Goal: Task Accomplishment & Management: Manage account settings

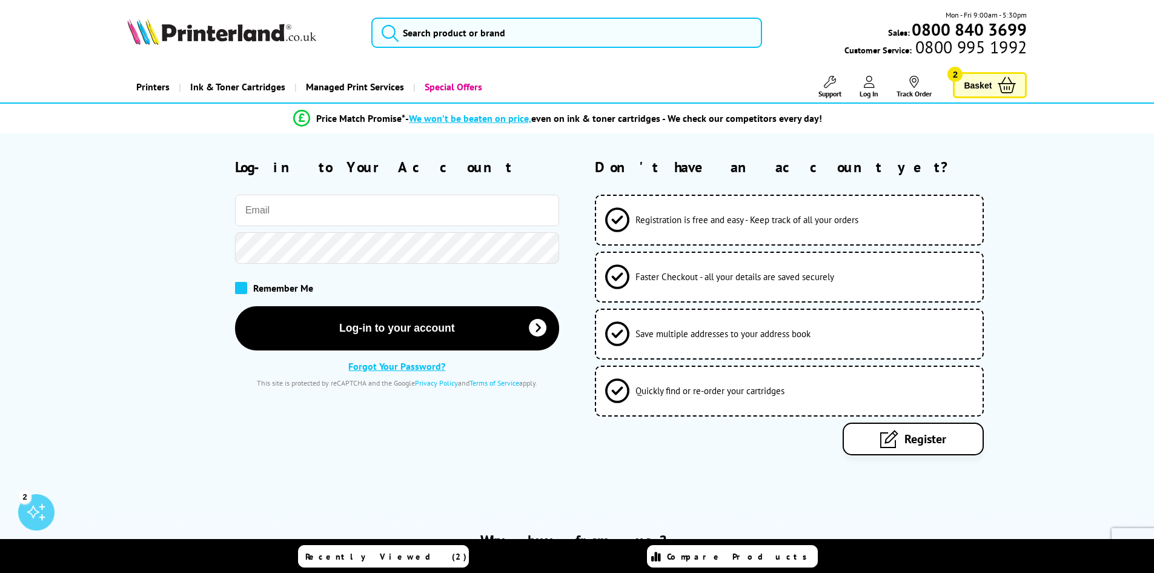
type input "[EMAIL_ADDRESS][DOMAIN_NAME]"
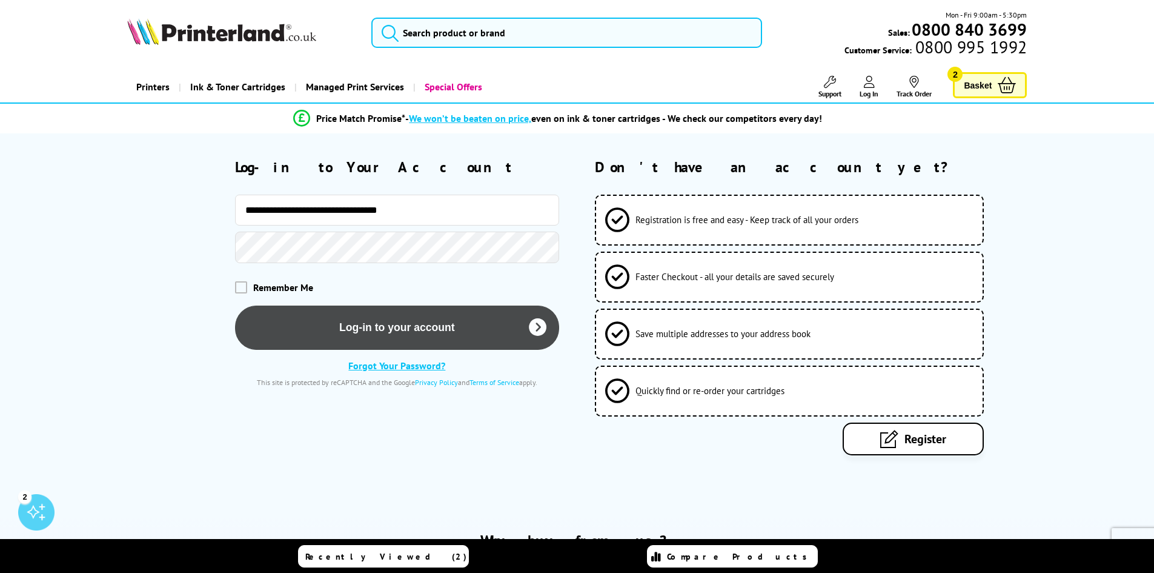
drag, startPoint x: 242, startPoint y: 287, endPoint x: 395, endPoint y: 325, distance: 158.0
click at [247, 287] on div "Remember Me" at bounding box center [397, 287] width 324 height 12
click at [403, 327] on button "Log-in to your account" at bounding box center [397, 327] width 324 height 44
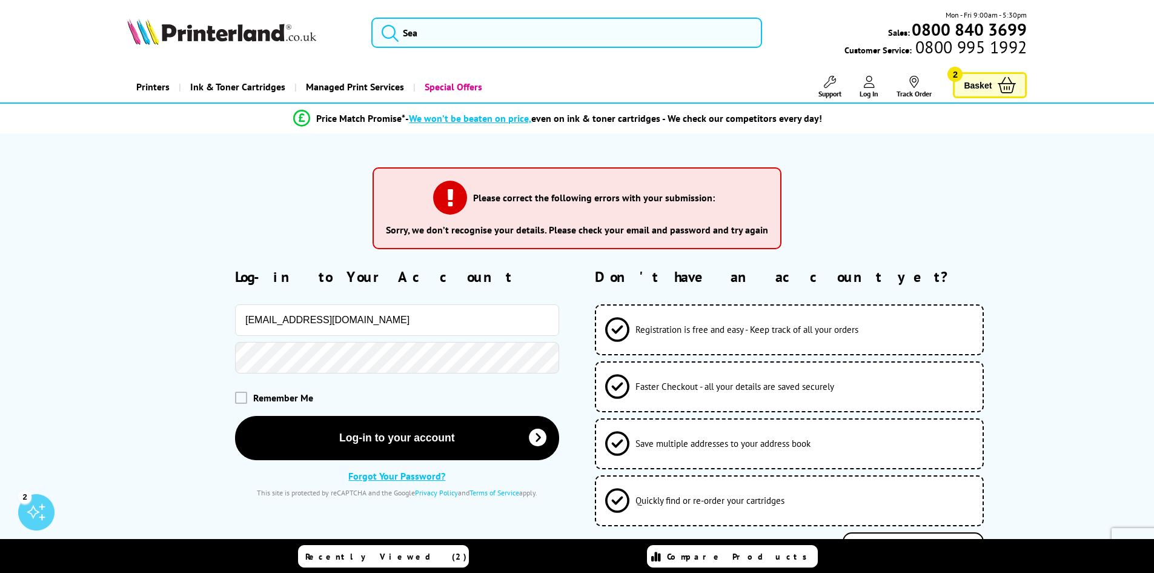
click at [222, 359] on div at bounding box center [343, 358] width 432 height 32
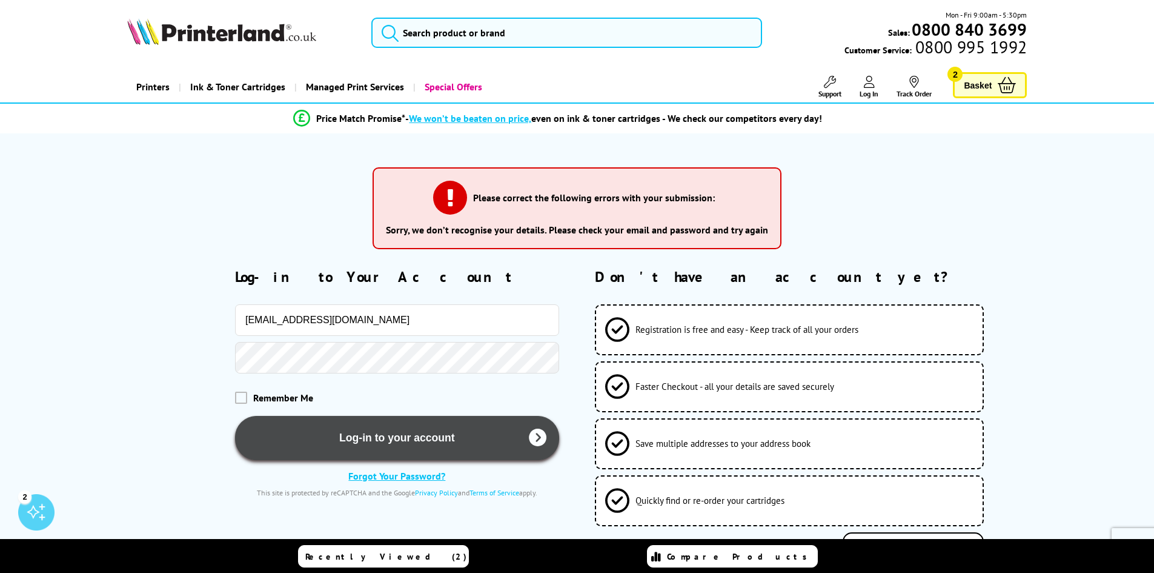
click at [266, 439] on button "Log-in to your account" at bounding box center [397, 438] width 324 height 44
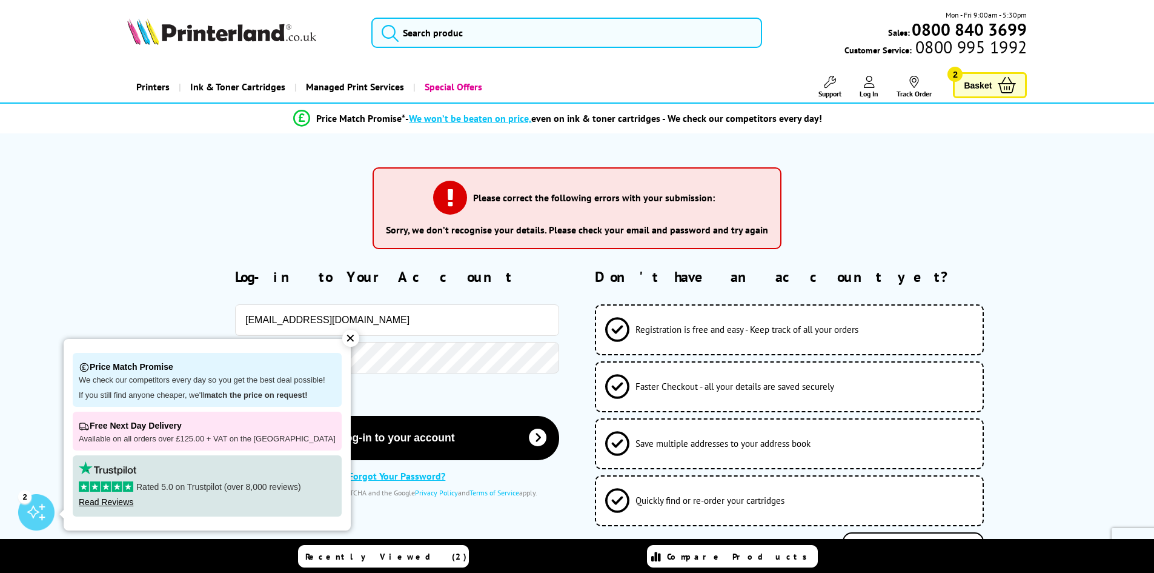
drag, startPoint x: 271, startPoint y: 153, endPoint x: 271, endPoint y: 159, distance: 6.7
click at [271, 153] on div "Please correct the following errors with your submission: Sorry, we don’t recog…" at bounding box center [577, 379] width 1154 height 492
click at [266, 194] on div "Please correct the following errors with your submission: Sorry, we don’t recog…" at bounding box center [577, 213] width 1039 height 110
click at [434, 327] on input "accounts@astronfireandsecurity.co.uk" at bounding box center [397, 320] width 324 height 32
click at [277, 194] on div "Please correct the following errors with your submission: Sorry, we don’t recog…" at bounding box center [577, 213] width 1039 height 110
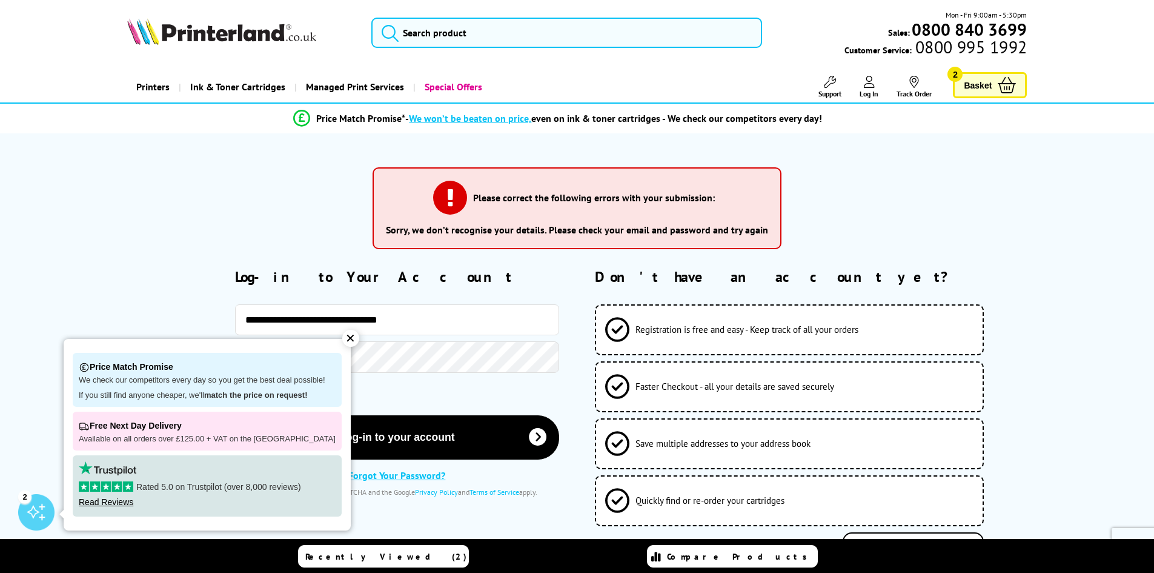
click at [342, 337] on div "✕" at bounding box center [350, 338] width 17 height 17
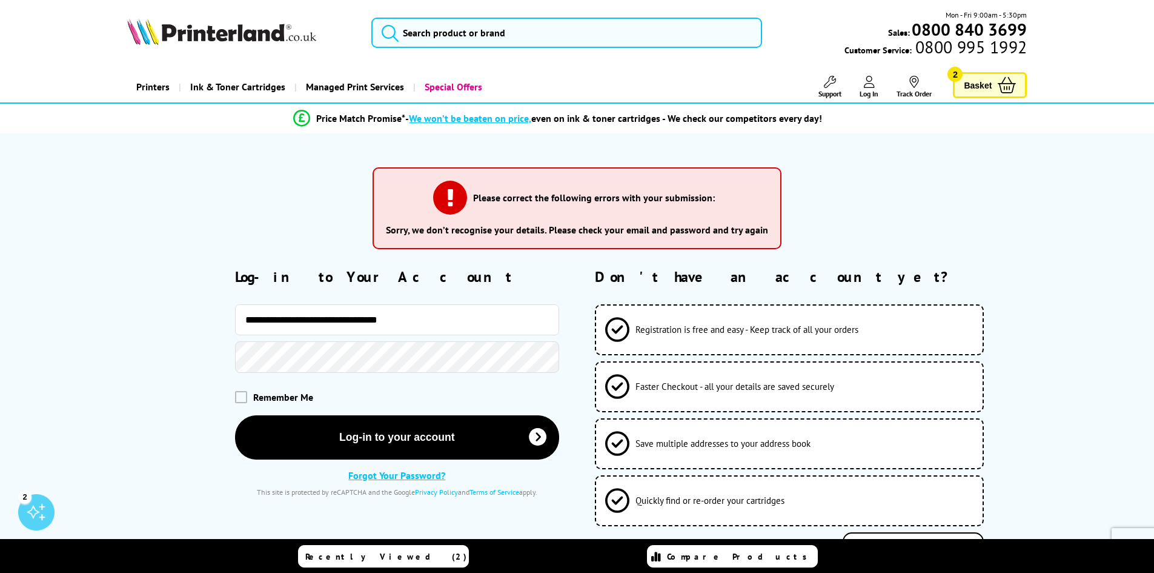
click at [176, 356] on div at bounding box center [343, 357] width 432 height 32
click at [103, 411] on div "**********" at bounding box center [577, 415] width 969 height 297
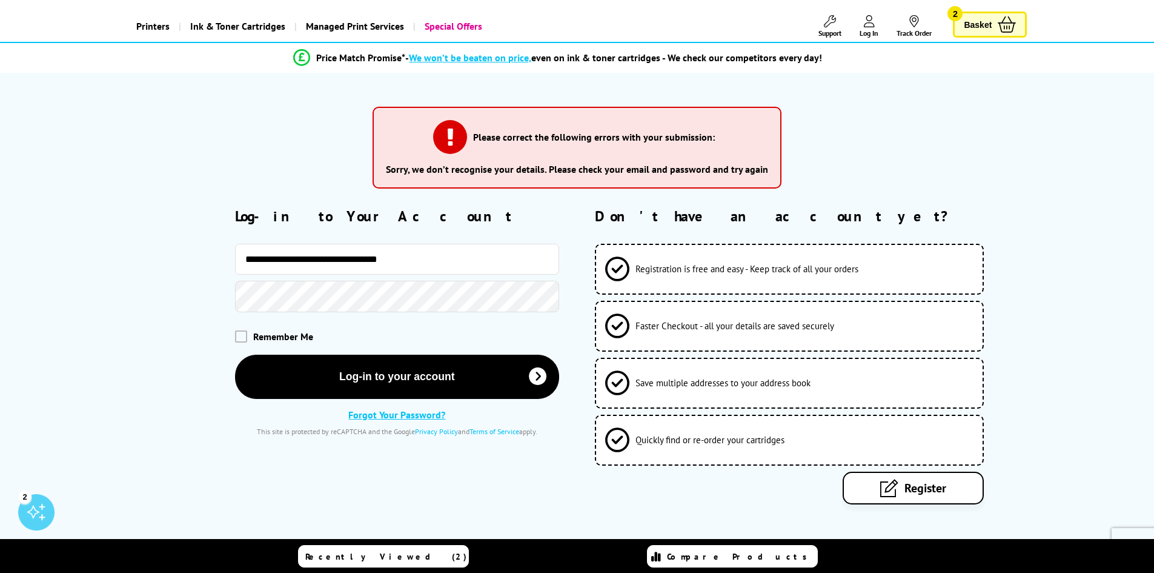
click at [385, 417] on link "Forgot Your Password?" at bounding box center [396, 414] width 97 height 12
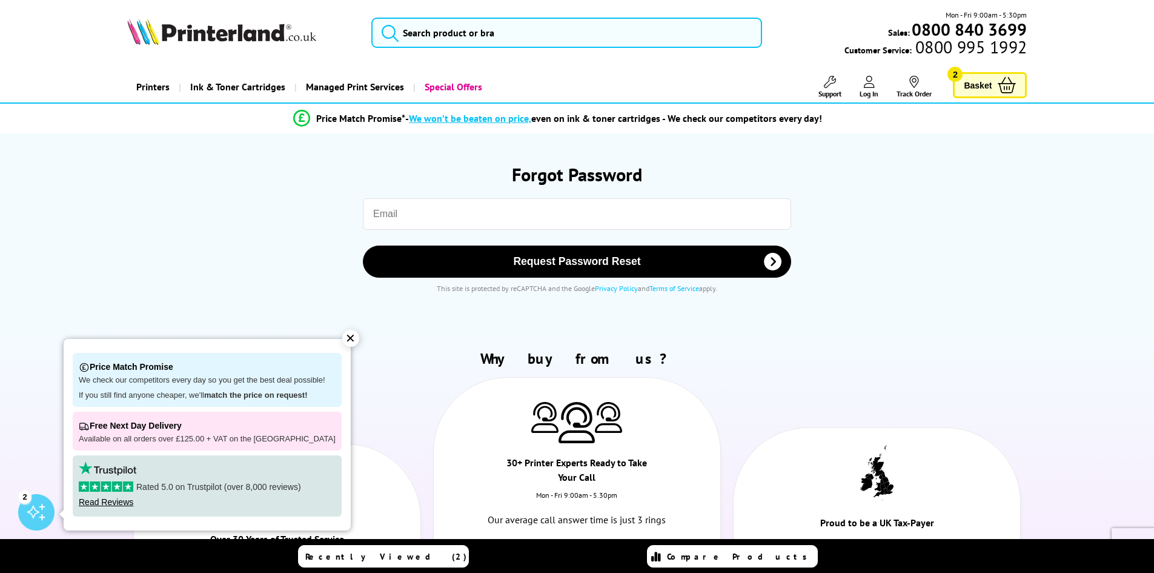
click at [410, 225] on input "email" at bounding box center [577, 214] width 428 height 32
type input "A"
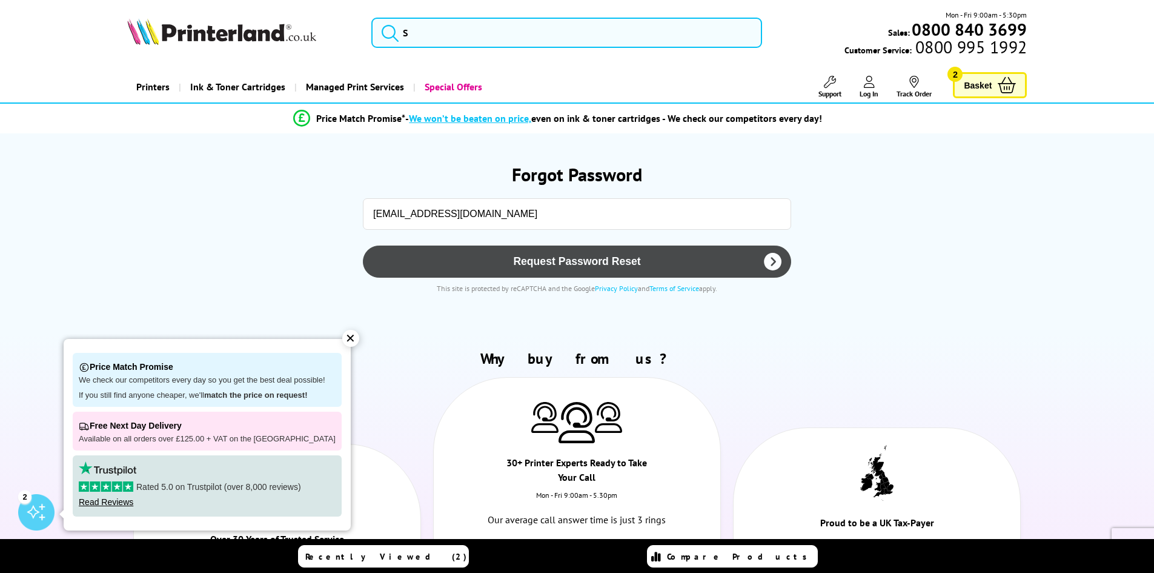
type input "[EMAIL_ADDRESS][DOMAIN_NAME]"
click at [622, 254] on button "Request Password Reset" at bounding box center [577, 261] width 428 height 32
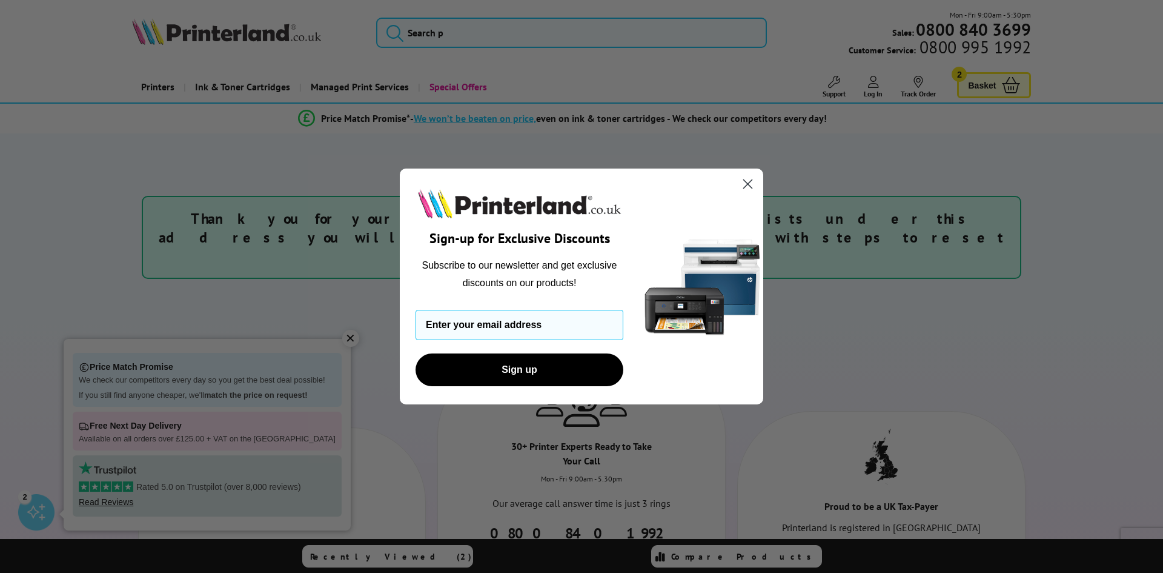
click at [751, 184] on circle "Close dialog" at bounding box center [748, 184] width 20 height 20
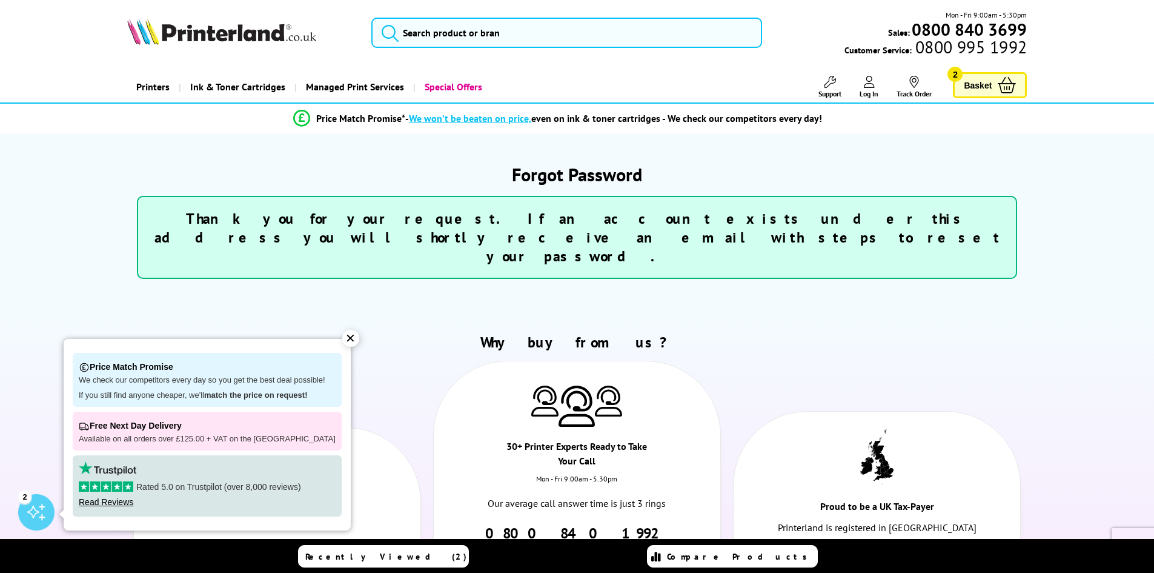
click at [869, 81] on icon at bounding box center [869, 82] width 11 height 12
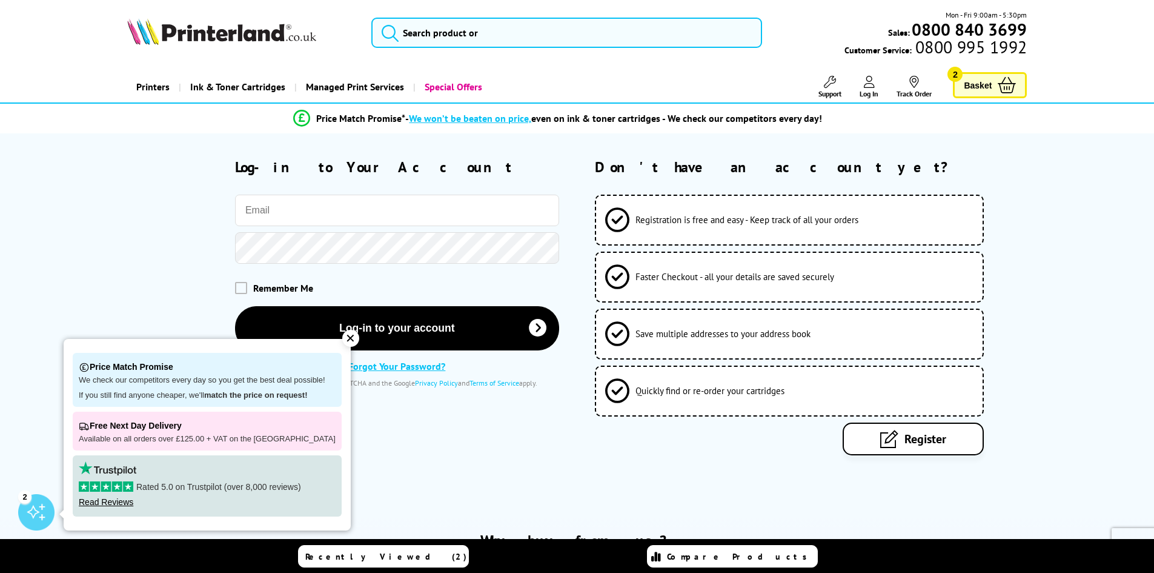
type input "[EMAIL_ADDRESS][DOMAIN_NAME]"
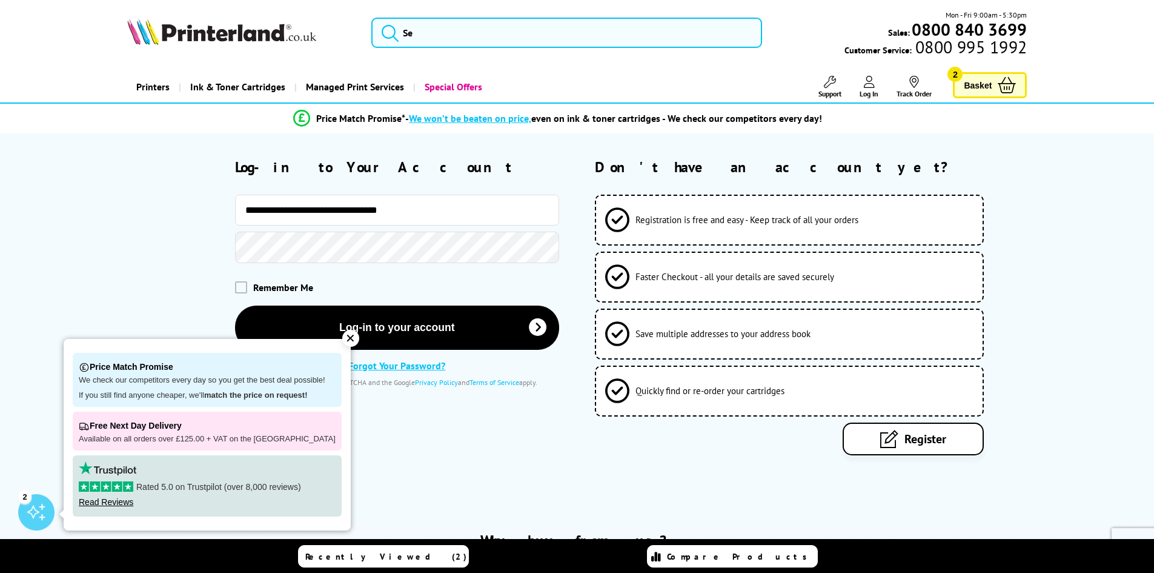
click at [221, 246] on div at bounding box center [343, 247] width 432 height 32
click at [241, 288] on span at bounding box center [241, 287] width 12 height 12
click at [237, 283] on input "checkbox" at bounding box center [237, 283] width 0 height 0
click at [153, 229] on div "**********" at bounding box center [343, 290] width 432 height 192
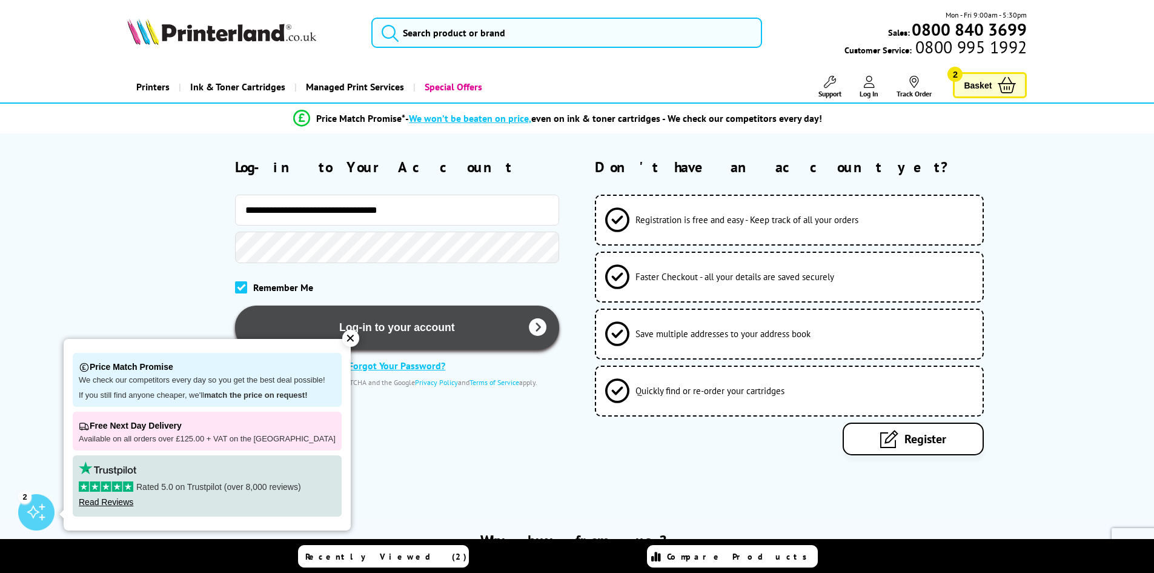
click at [433, 334] on button "Log-in to your account" at bounding box center [397, 327] width 324 height 44
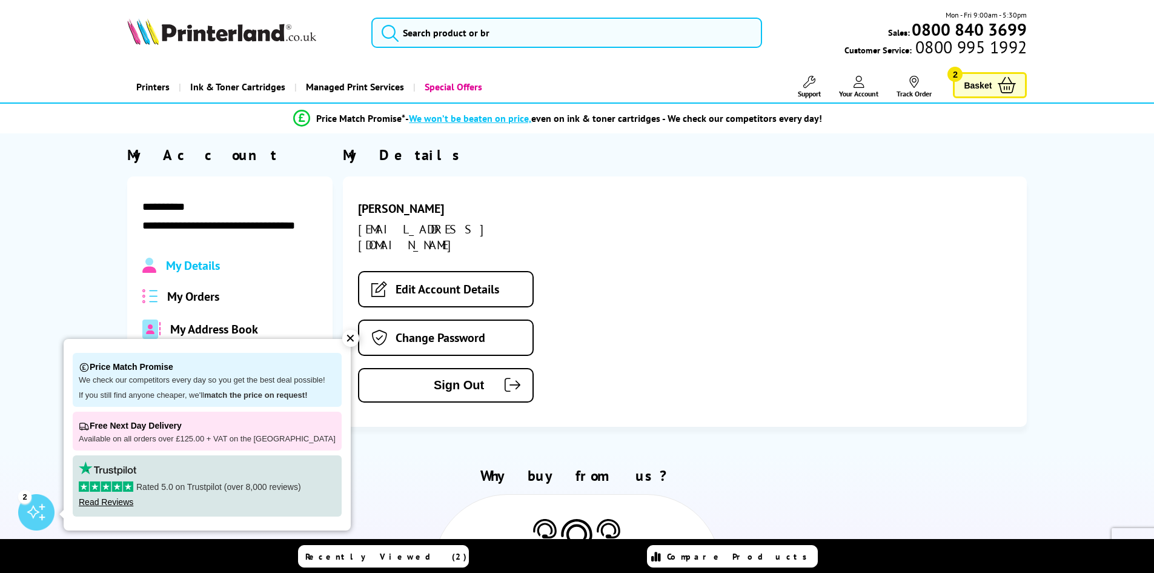
click at [342, 337] on div "✕" at bounding box center [350, 338] width 17 height 17
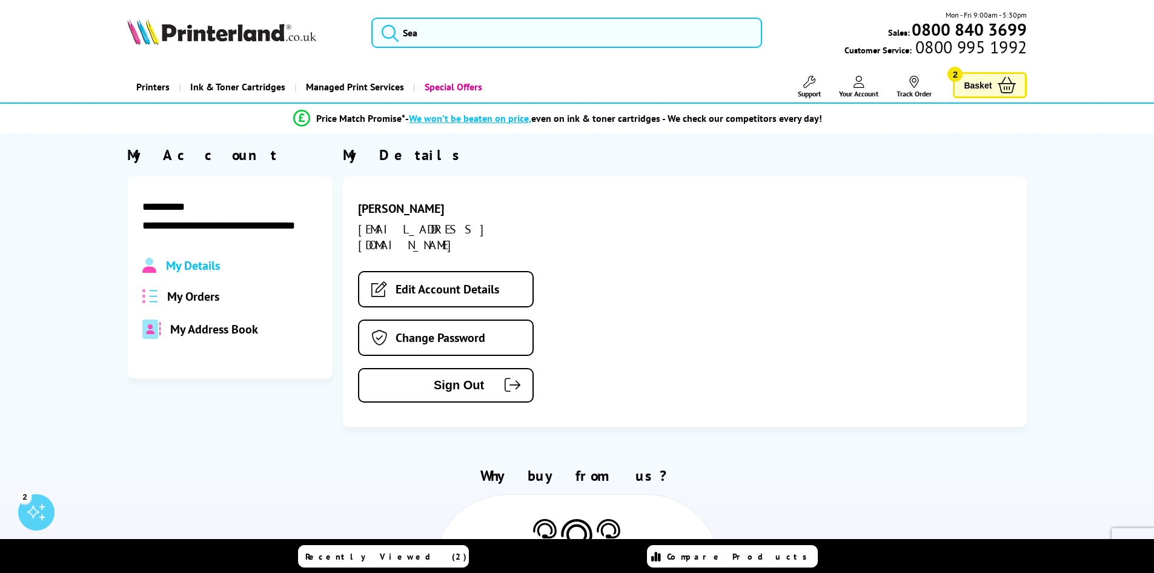
click at [189, 265] on span "My Details" at bounding box center [193, 265] width 54 height 16
click at [208, 300] on span "My Orders" at bounding box center [193, 296] width 52 height 16
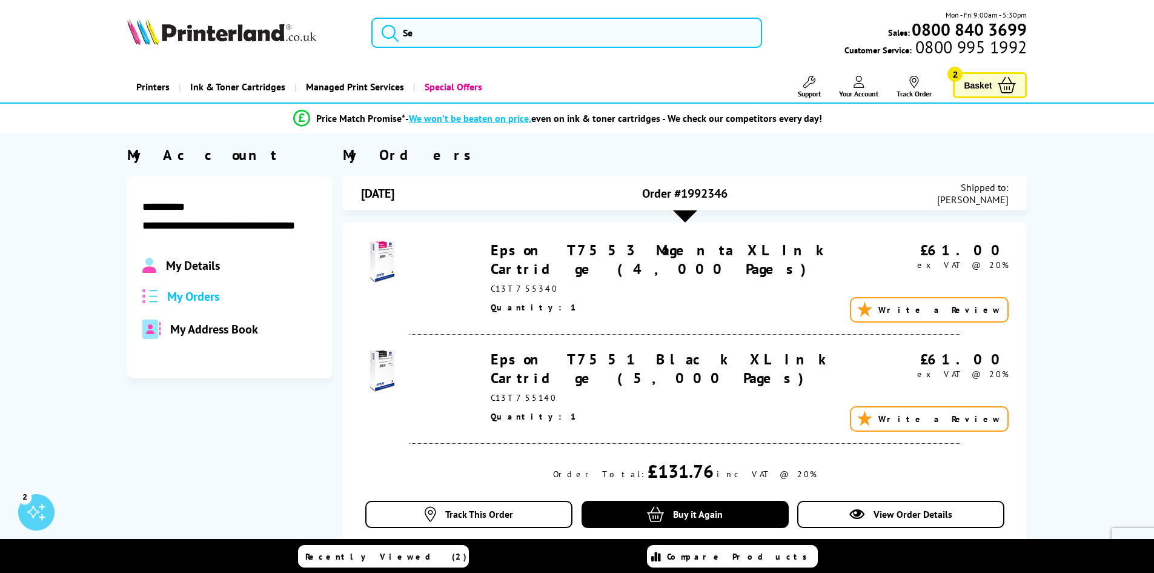
click at [212, 333] on span "My Address Book" at bounding box center [214, 329] width 88 height 16
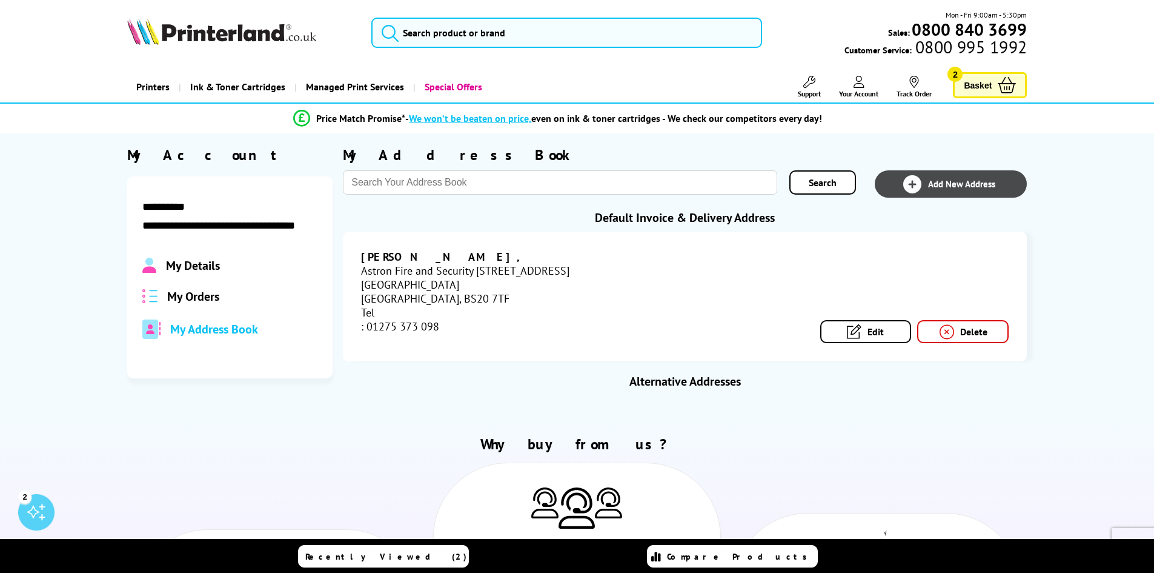
click at [952, 179] on span "Add New Address" at bounding box center [961, 184] width 67 height 12
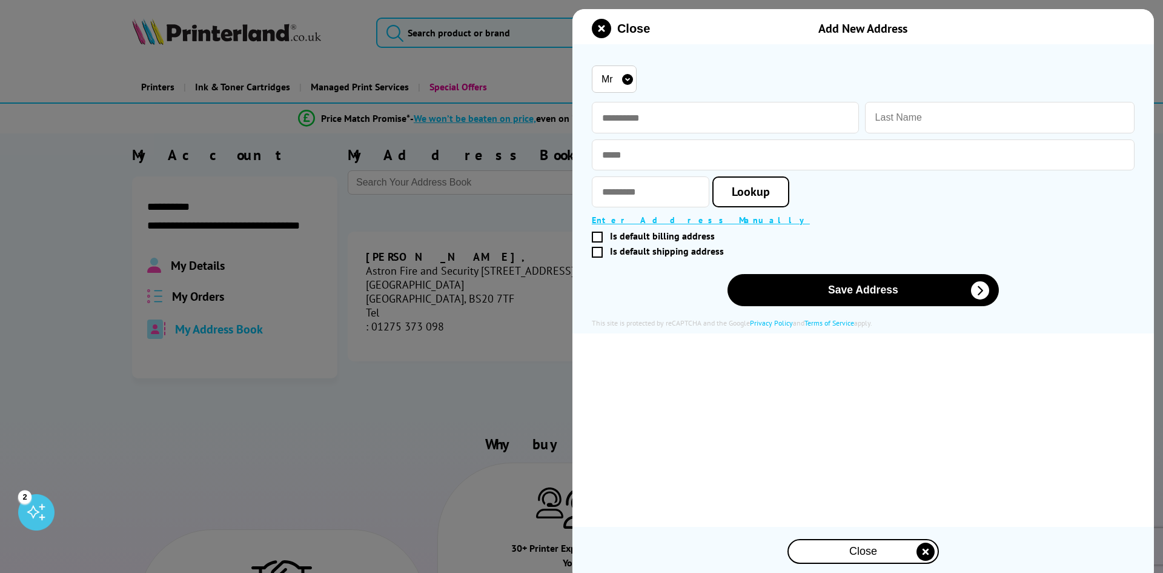
click at [626, 83] on select "Mr Miss Mrs Ms" at bounding box center [614, 78] width 45 height 27
select select "Mrs"
click at [592, 65] on select "Mr Miss Mrs Ms" at bounding box center [614, 78] width 45 height 27
click at [637, 118] on input "text" at bounding box center [725, 118] width 267 height 32
type input "*****"
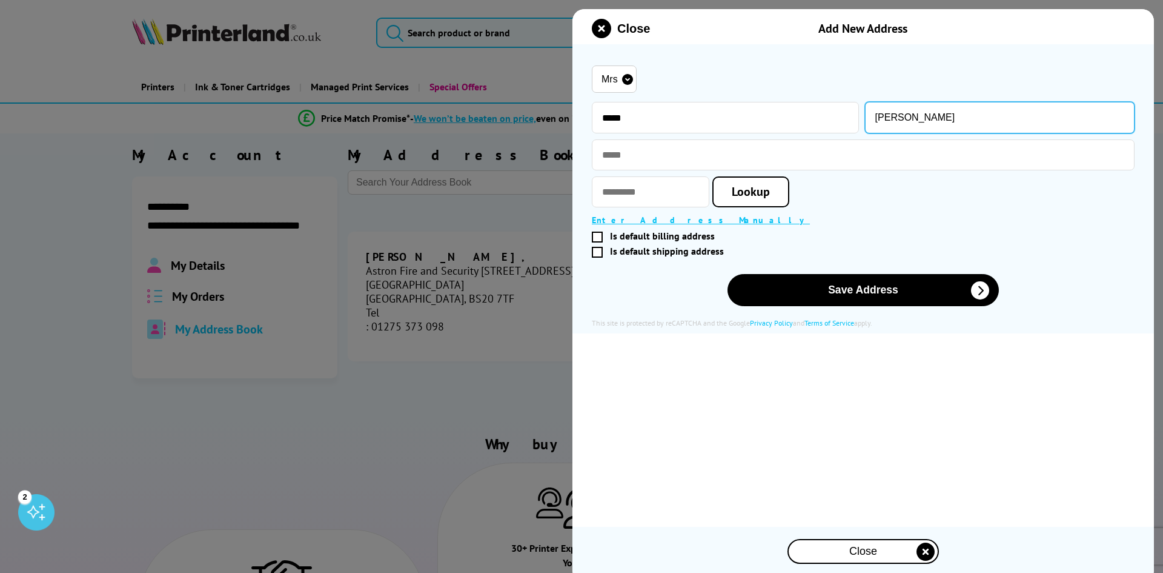
type input "[PERSON_NAME]"
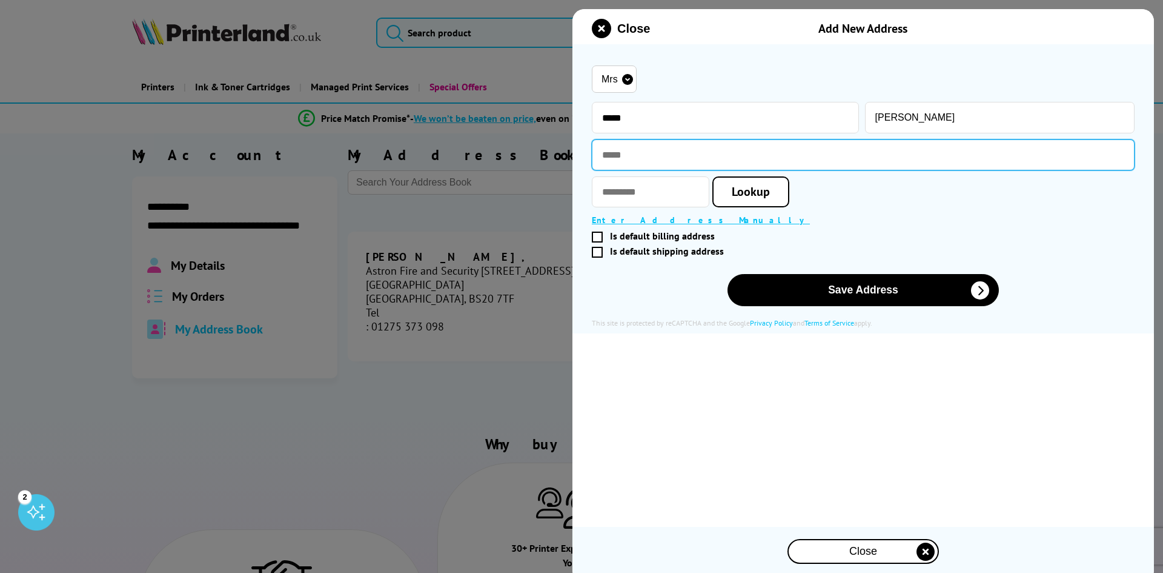
type input "**********"
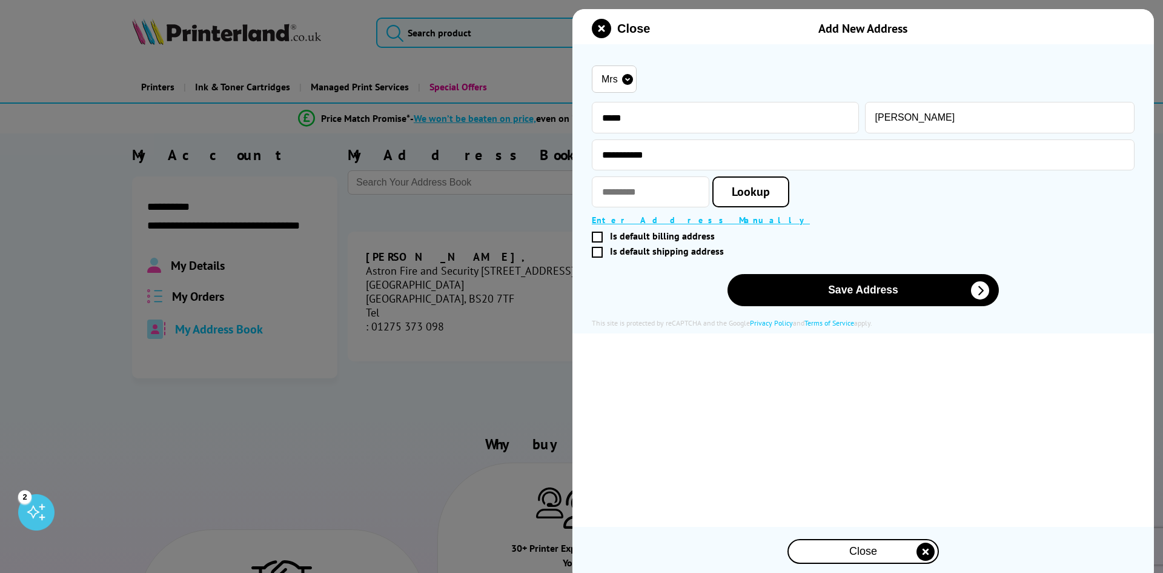
type input "********"
type input "[PERSON_NAME]"
click at [770, 196] on span "Lookup" at bounding box center [751, 192] width 38 height 16
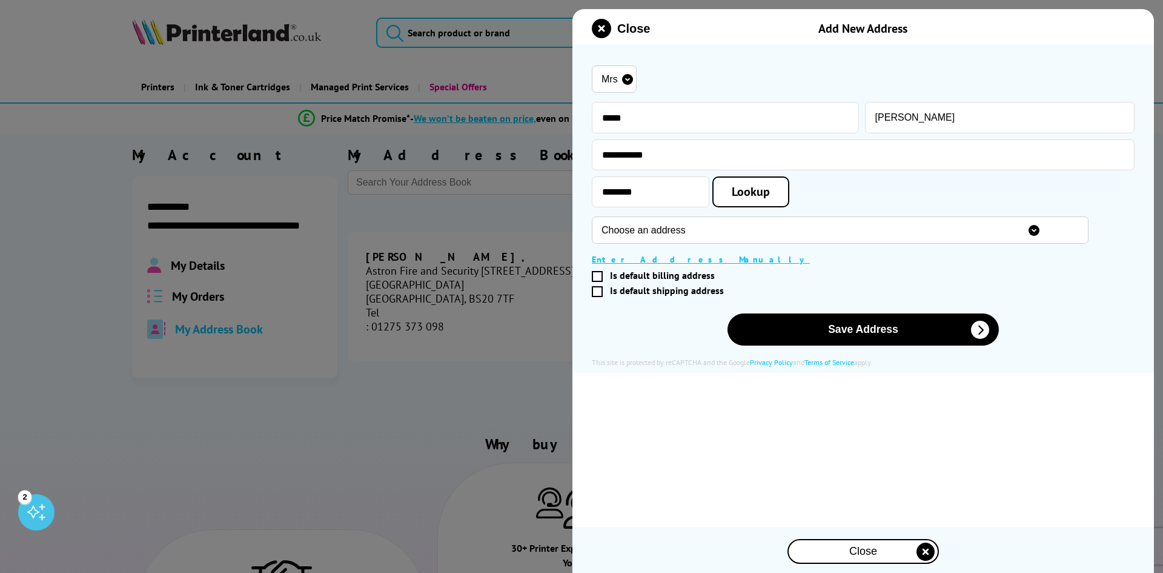
click at [662, 231] on select "Choose an address [STREET_ADDRESS][GEOGRAPHIC_DATA][PERSON_NAME], [STREET_ADDRE…" at bounding box center [840, 229] width 497 height 27
select select "GB|RM|B|27806529"
click at [592, 217] on select "Choose an address [STREET_ADDRESS][GEOGRAPHIC_DATA][PERSON_NAME], [STREET_ADDRE…" at bounding box center [840, 229] width 497 height 27
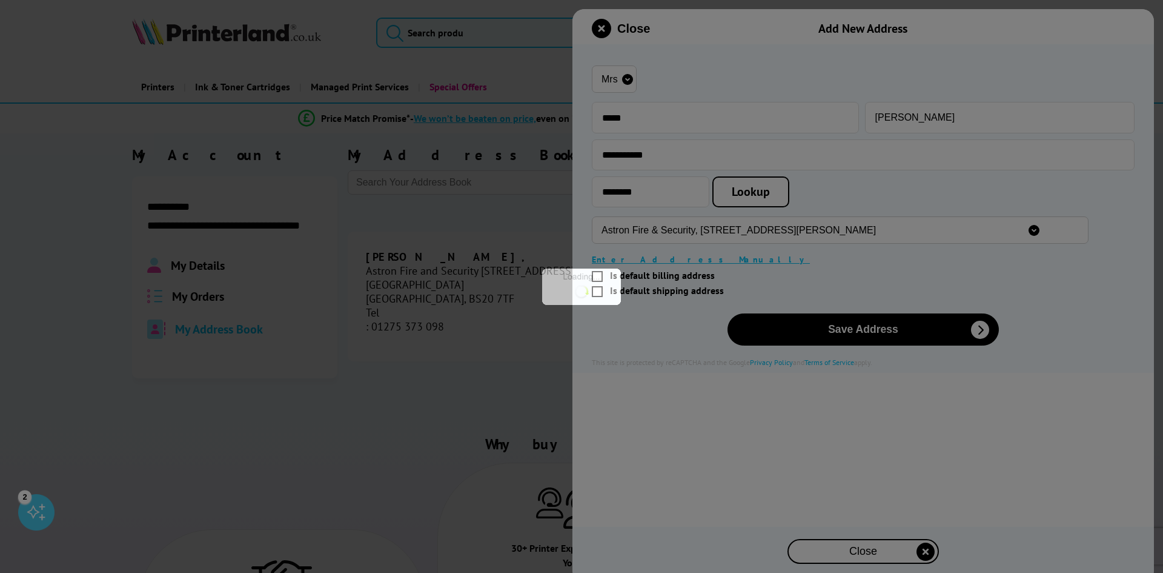
type input "Astron Fire & Security"
type input "[STREET_ADDRESS][PERSON_NAME]"
type input "Pill"
type input "[GEOGRAPHIC_DATA]"
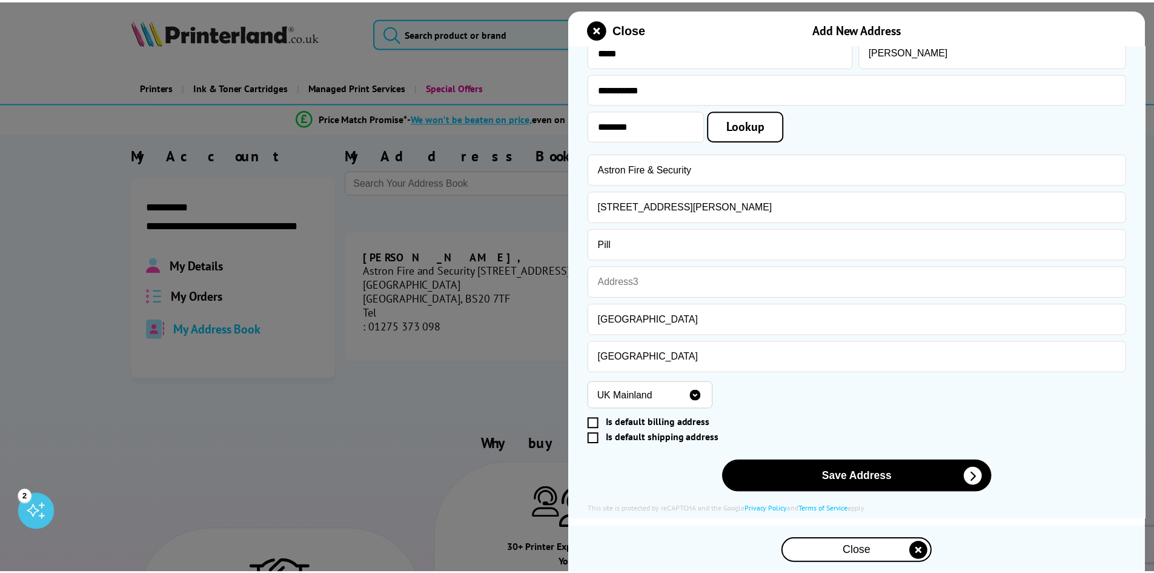
scroll to position [67, 0]
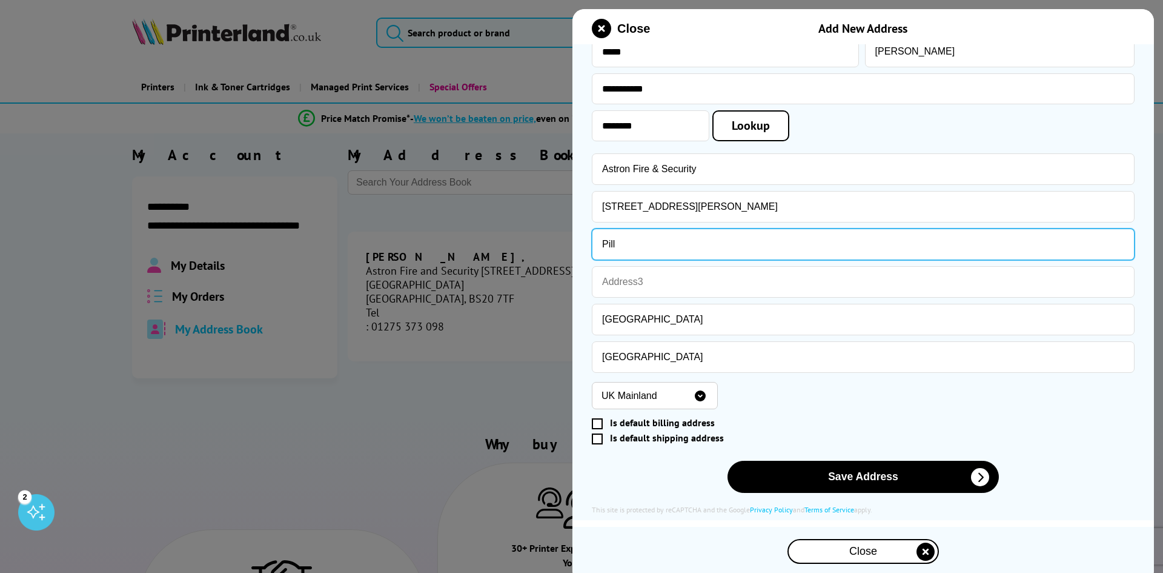
drag, startPoint x: 615, startPoint y: 246, endPoint x: 593, endPoint y: 246, distance: 22.4
click at [593, 246] on input "Pill" at bounding box center [863, 244] width 543 height 32
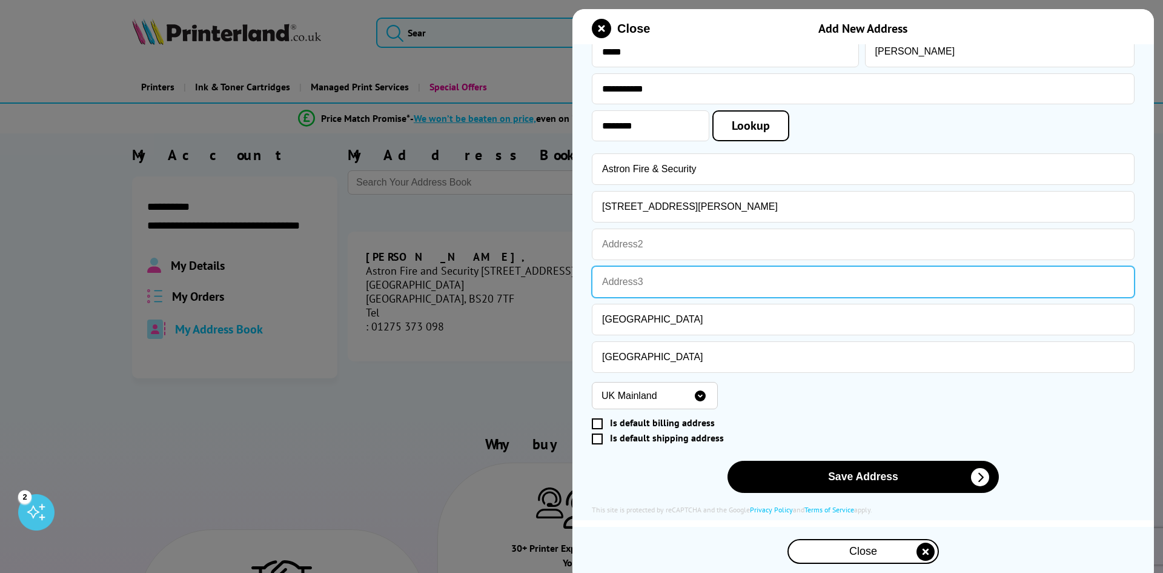
click at [606, 296] on input "text" at bounding box center [863, 282] width 543 height 32
paste input "Pill"
type input "Pill"
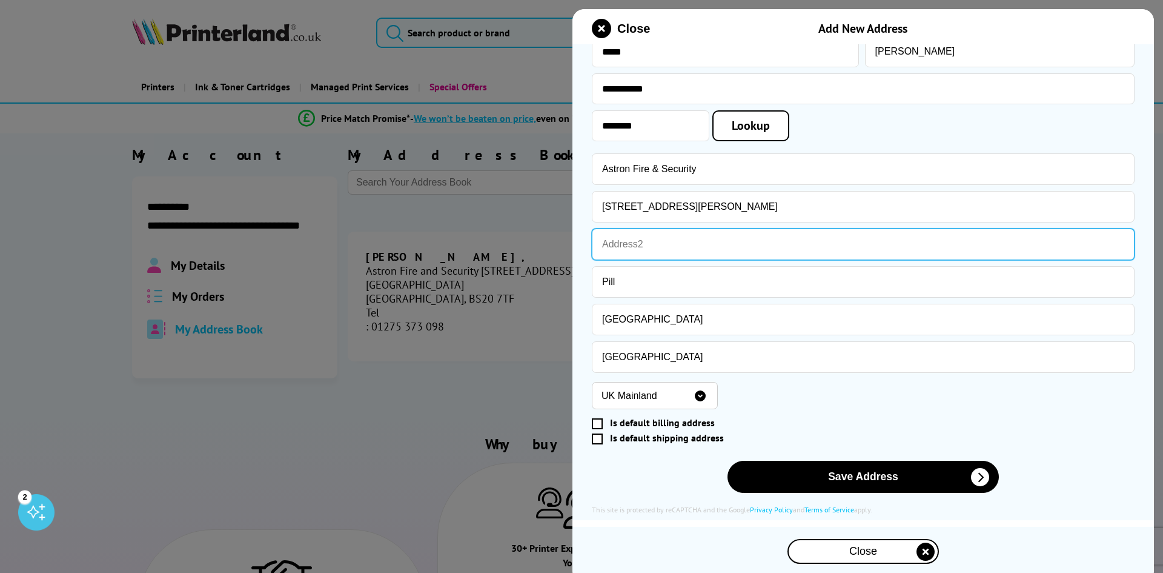
click at [611, 242] on input "text" at bounding box center [863, 244] width 543 height 32
type input "Ham Green"
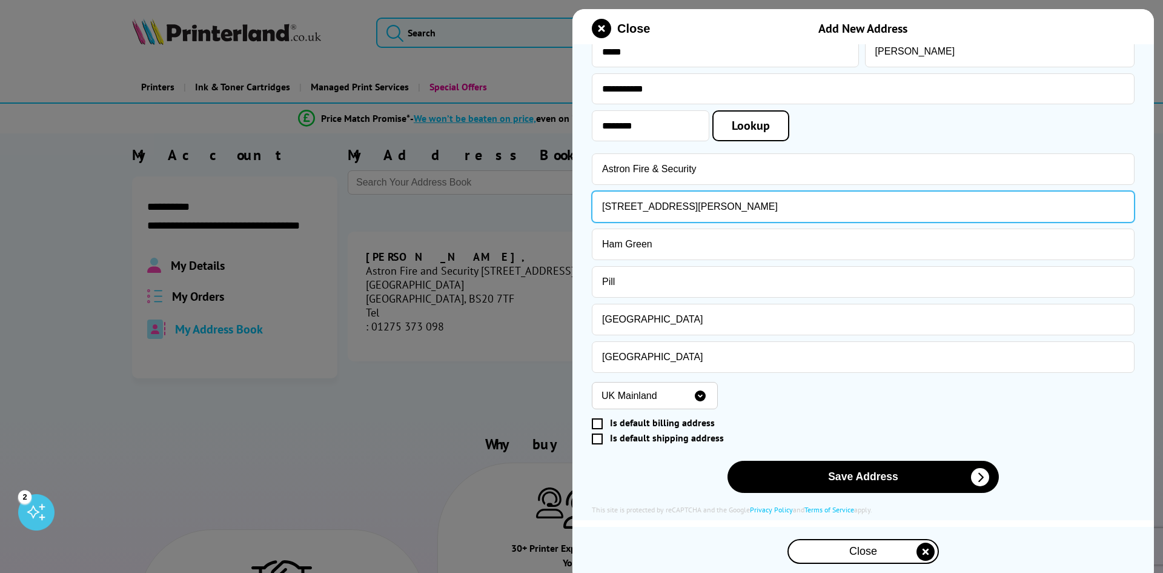
click at [616, 206] on input "[STREET_ADDRESS][PERSON_NAME]" at bounding box center [863, 207] width 543 height 32
type input "[STREET_ADDRESS][PERSON_NAME]"
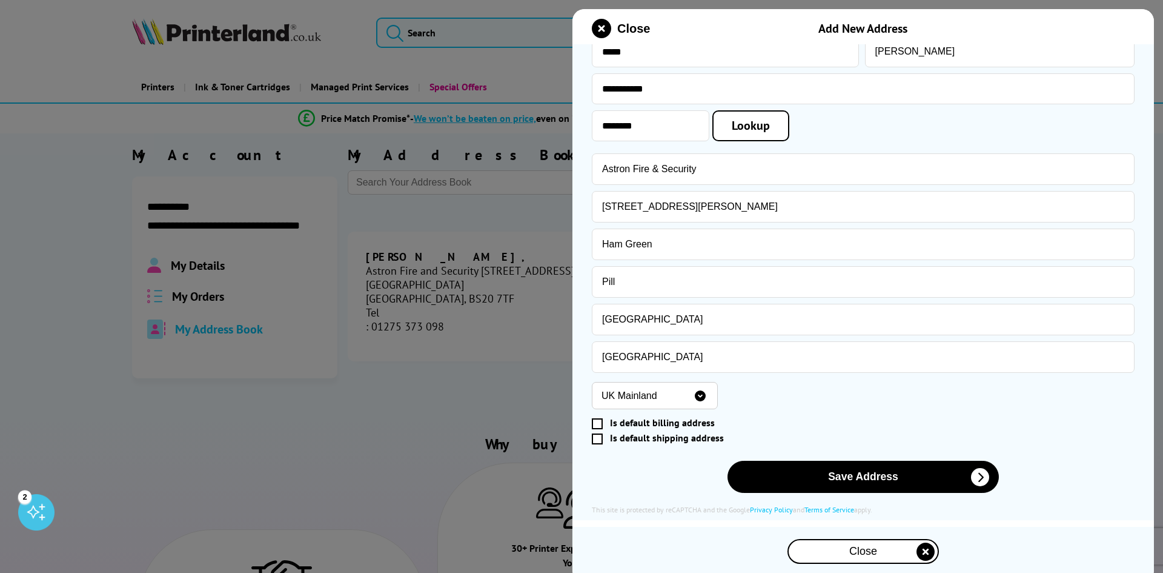
click at [597, 424] on span at bounding box center [597, 423] width 11 height 11
click at [597, 423] on input "Is default billing address" at bounding box center [860, 423] width 533 height 0
click at [597, 437] on span at bounding box center [597, 438] width 11 height 11
click at [597, 438] on input "Is default shipping address" at bounding box center [860, 438] width 533 height 0
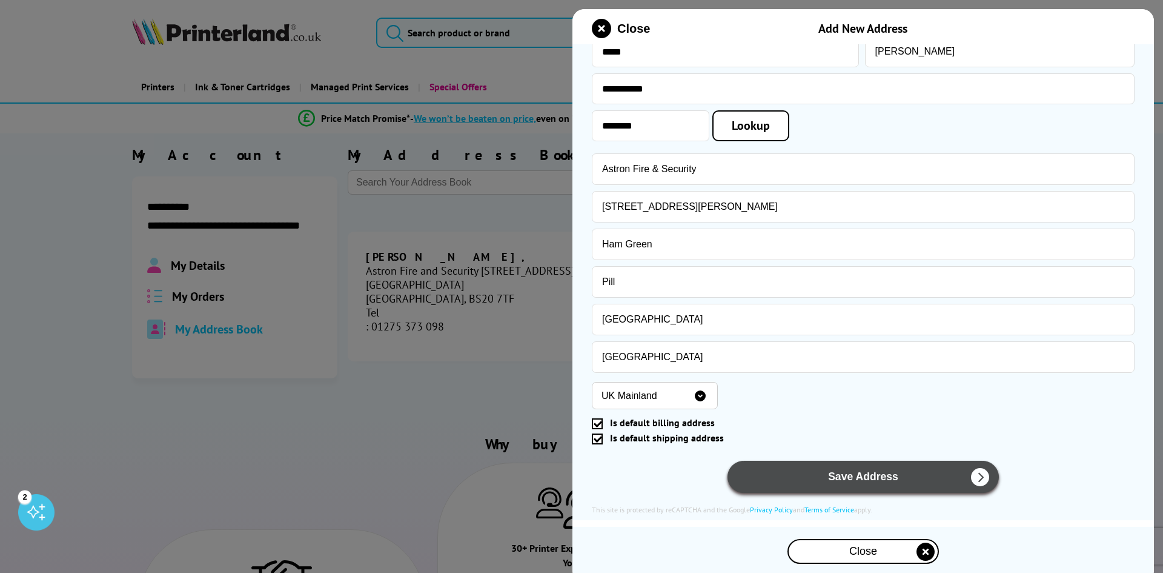
click at [848, 478] on button "Save Address" at bounding box center [863, 476] width 271 height 32
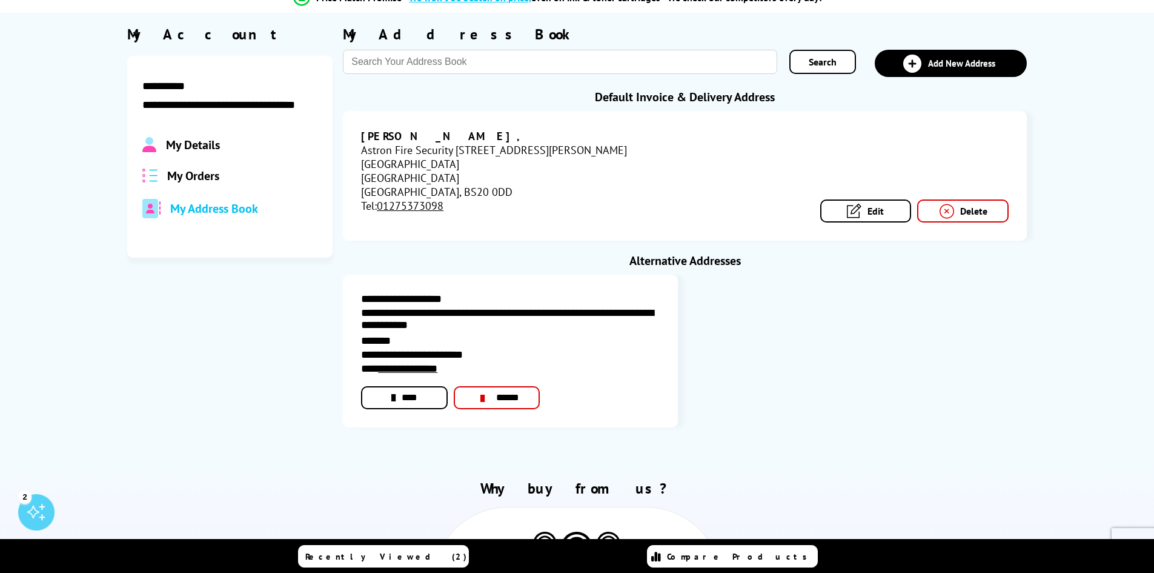
scroll to position [121, 0]
click at [500, 397] on link "******" at bounding box center [497, 396] width 87 height 23
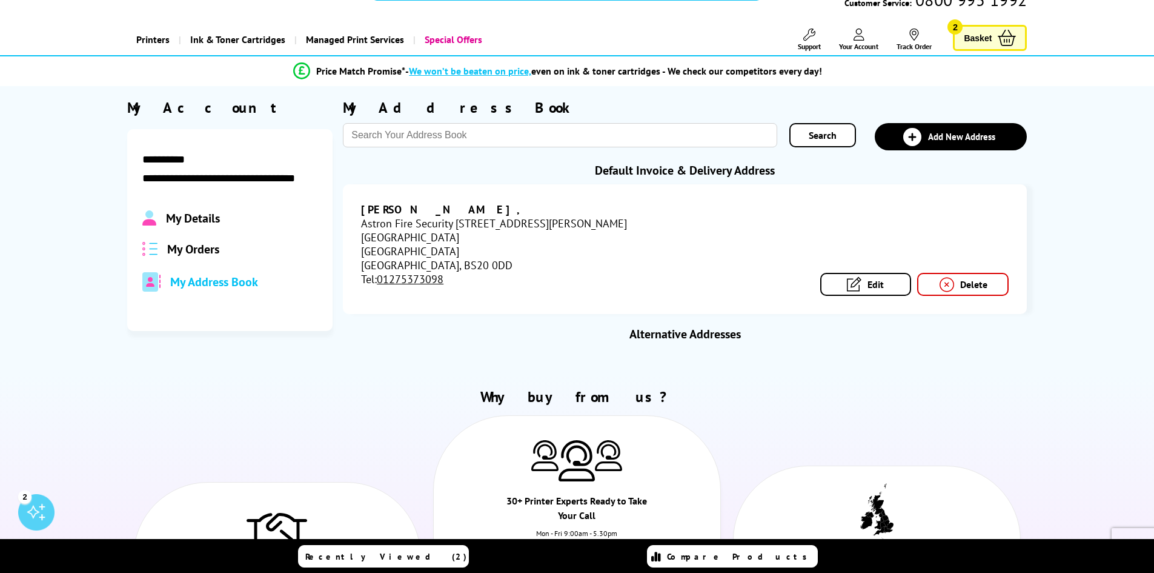
scroll to position [0, 0]
